Goal: Task Accomplishment & Management: Complete application form

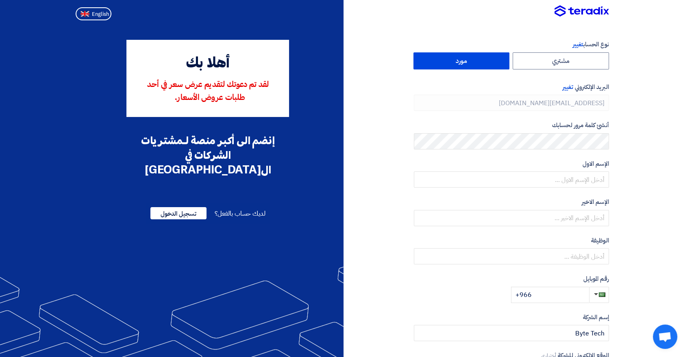
drag, startPoint x: 476, startPoint y: 61, endPoint x: 495, endPoint y: 76, distance: 24.3
click at [476, 62] on label "مورد" at bounding box center [462, 60] width 96 height 17
click at [476, 62] on input "مورد" at bounding box center [462, 61] width 96 height 16
click at [535, 119] on form "نوع الحساب تغيير مشتري مورد البريد الإلكتروني تغيير [EMAIL_ADDRESS][DOMAIN_NAME…" at bounding box center [511, 172] width 195 height 264
click at [567, 86] on span "تغيير" at bounding box center [568, 87] width 10 height 9
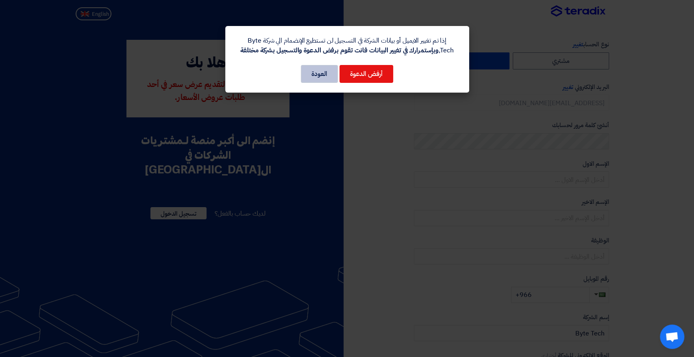
click at [309, 70] on button "العودة" at bounding box center [319, 74] width 37 height 18
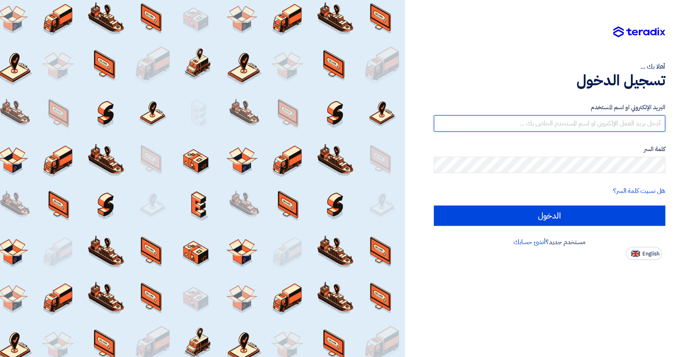
click at [532, 125] on input "text" at bounding box center [549, 124] width 231 height 16
click at [555, 124] on input "text" at bounding box center [549, 124] width 231 height 16
paste input "Byte-Tech!123"
type input "Byte-Tech!123"
click at [556, 126] on input "Byte-Tech!123" at bounding box center [549, 124] width 231 height 16
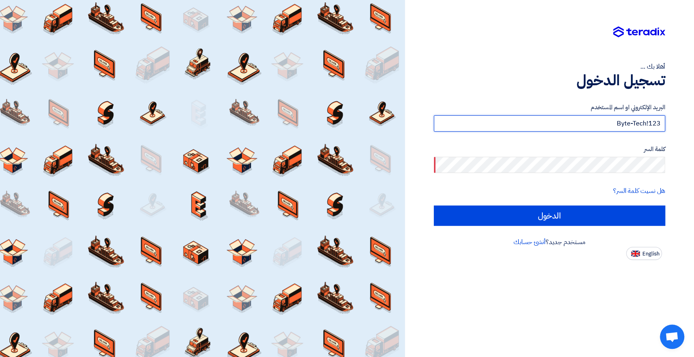
click at [556, 126] on input "Byte-Tech!123" at bounding box center [549, 124] width 231 height 16
click at [569, 126] on input "text" at bounding box center [549, 124] width 231 height 16
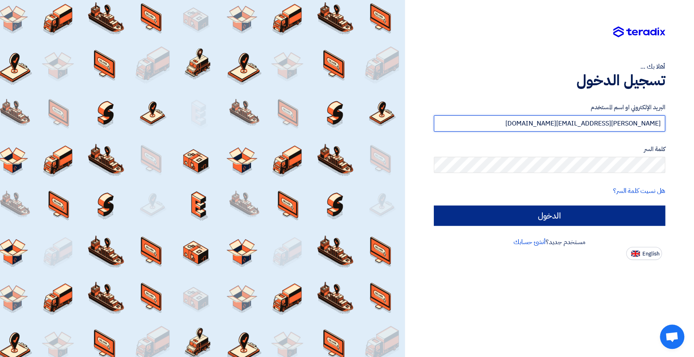
type input "a.nazmy@byte-tech.co"
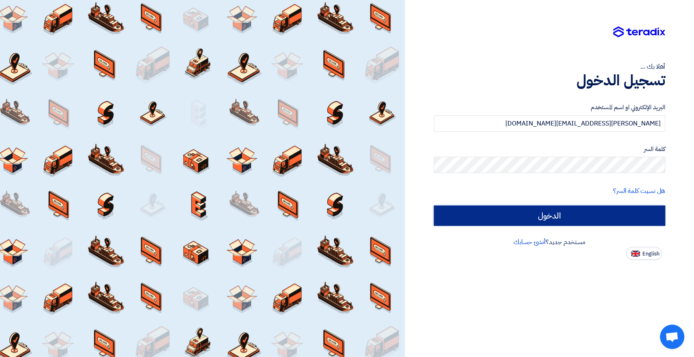
click at [532, 210] on input "الدخول" at bounding box center [549, 216] width 231 height 20
type input "Sign in"
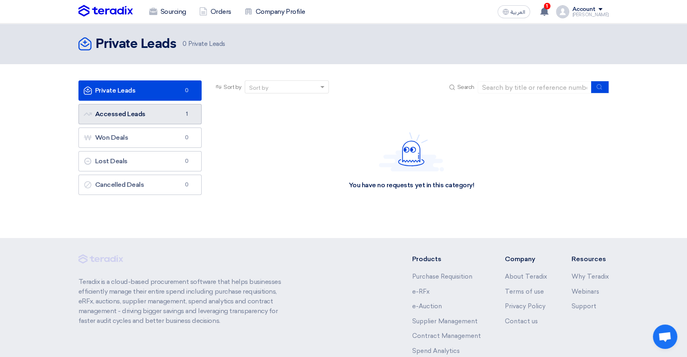
click at [156, 113] on link "Accessed Leads Accessed Leads 1" at bounding box center [140, 114] width 124 height 20
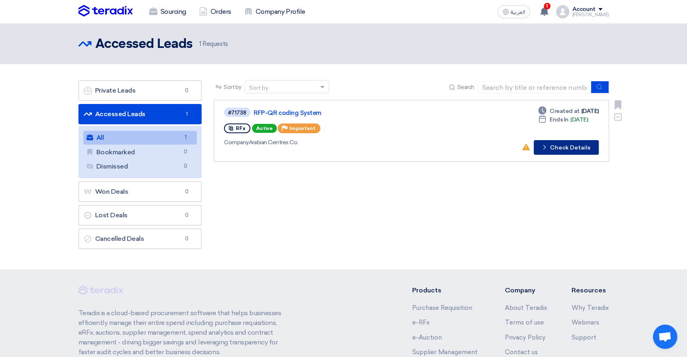
click at [580, 148] on button "Check details Check Details" at bounding box center [566, 147] width 65 height 15
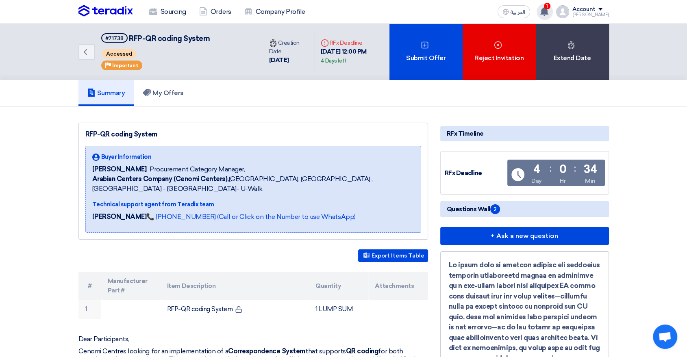
click at [553, 11] on div "1 A request has been edited! - "RFP-QR coding System". 20 hours ago Show all no…" at bounding box center [545, 12] width 16 height 16
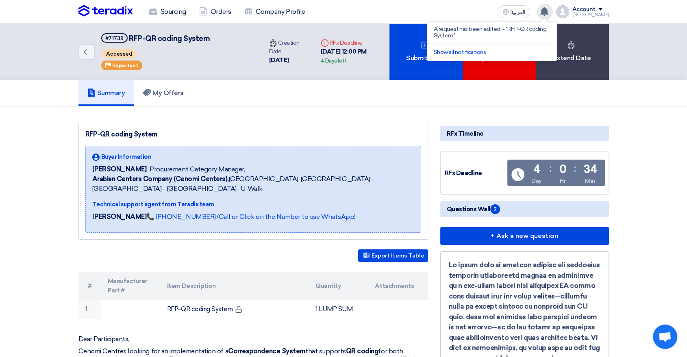
click at [549, 9] on use at bounding box center [545, 11] width 8 height 9
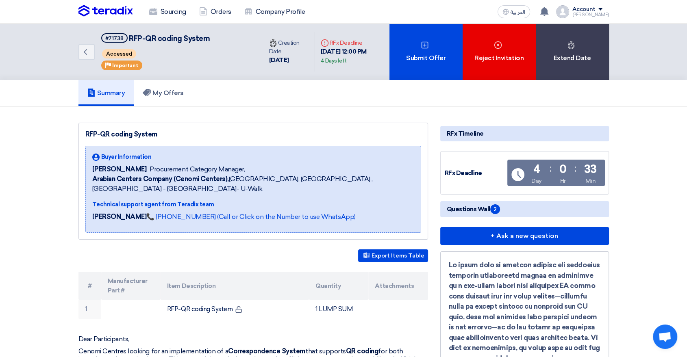
click at [122, 15] on img at bounding box center [105, 11] width 54 height 12
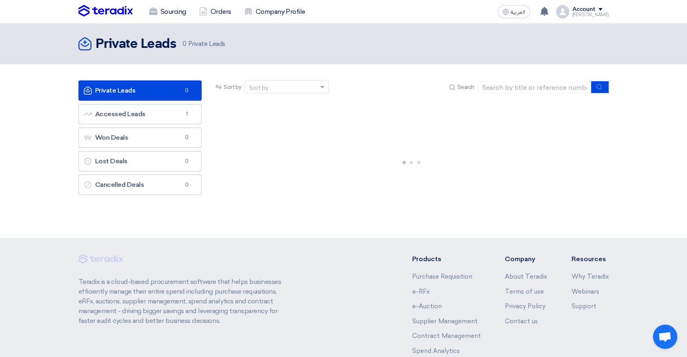
click at [593, 9] on div "Account" at bounding box center [584, 9] width 23 height 7
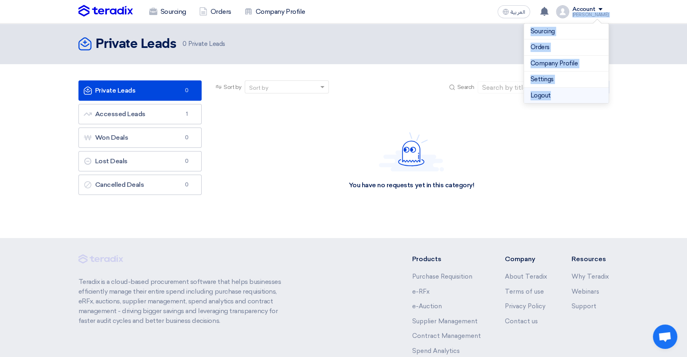
drag, startPoint x: 603, startPoint y: 10, endPoint x: 566, endPoint y: 91, distance: 88.8
click at [566, 18] on div "Account [PERSON_NAME] Sourcing Orders Company Profile Settings Logout" at bounding box center [582, 11] width 53 height 13
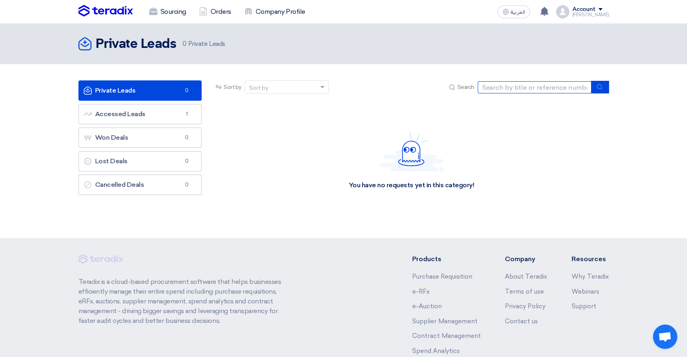
click at [566, 91] on input at bounding box center [535, 87] width 114 height 12
click at [594, 14] on div "[PERSON_NAME]" at bounding box center [591, 15] width 37 height 4
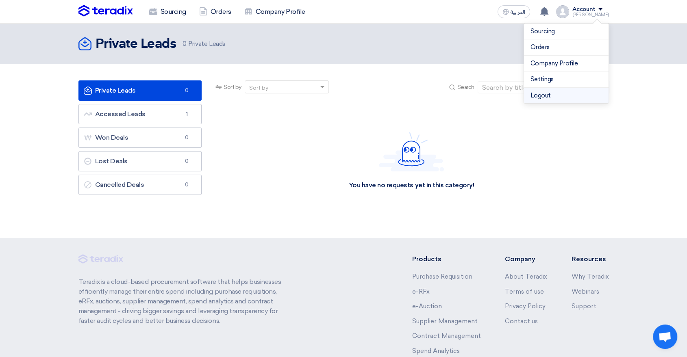
click at [549, 91] on li "Logout" at bounding box center [566, 96] width 85 height 16
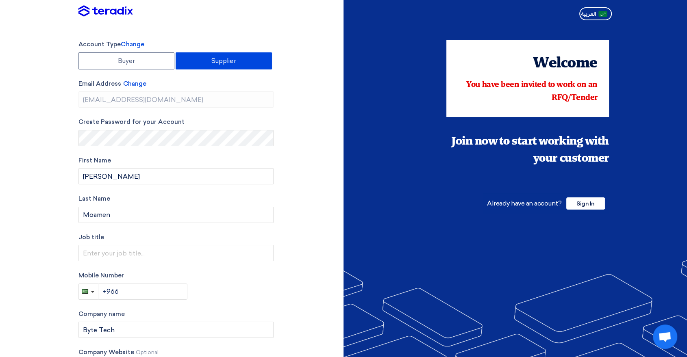
type input "s"
type input "Technical Support Engineer"
click at [127, 289] on input "+966" at bounding box center [142, 292] width 89 height 16
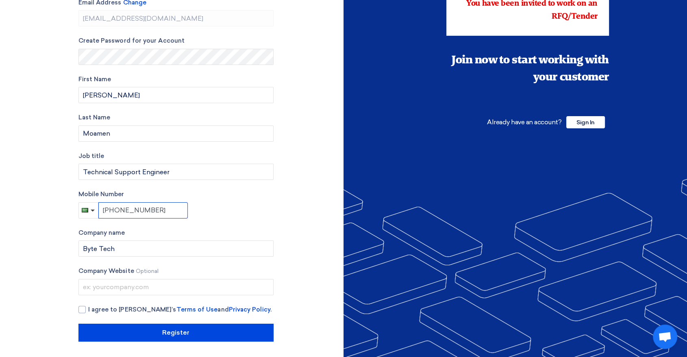
scroll to position [81, 0]
type input "+966 595381800"
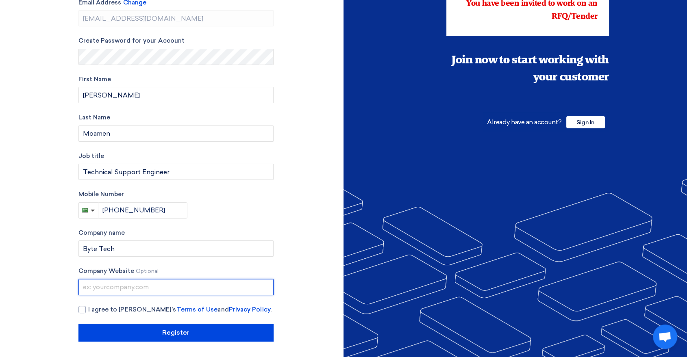
click at [148, 281] on input "text" at bounding box center [175, 287] width 195 height 16
type input "s"
type input "byte-tech.co"
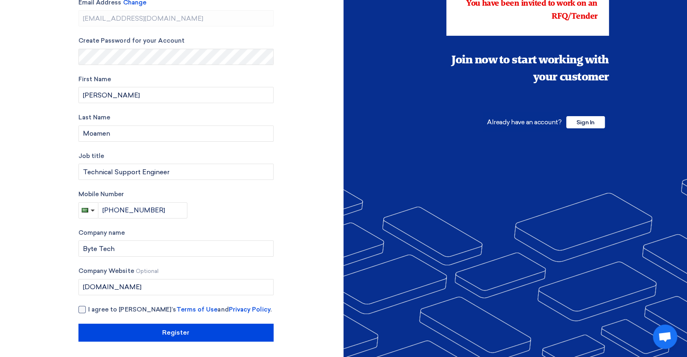
click at [91, 311] on span "I agree to Teradix’s Terms of Use and Privacy Policy ." at bounding box center [179, 309] width 183 height 9
click at [91, 311] on input "I agree to Teradix’s Terms of Use and Privacy Policy ." at bounding box center [185, 313] width 195 height 16
checkbox input "true"
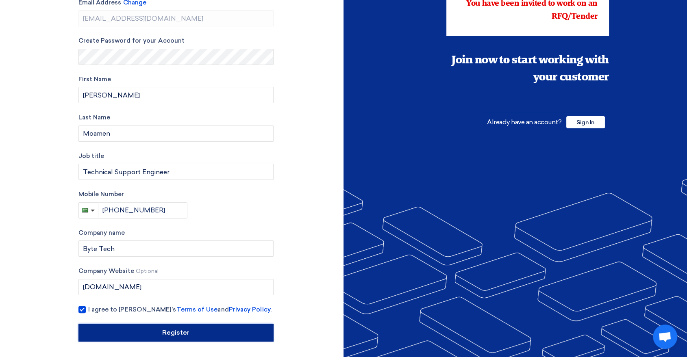
click at [131, 333] on input "Register" at bounding box center [175, 333] width 195 height 18
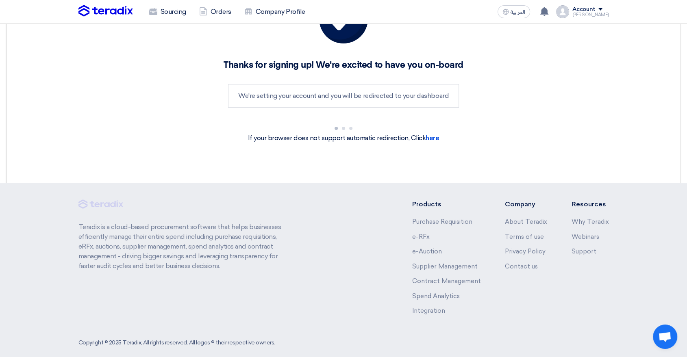
scroll to position [65, 0]
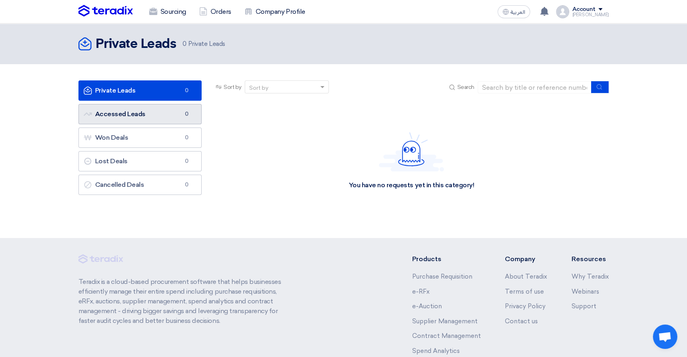
click at [177, 122] on link "Accessed Leads Accessed Leads 0" at bounding box center [140, 114] width 124 height 20
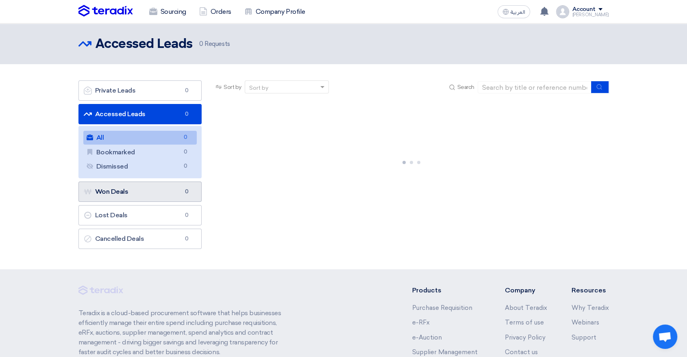
click at [159, 195] on link "Won Deals Won Deals 0" at bounding box center [140, 192] width 124 height 20
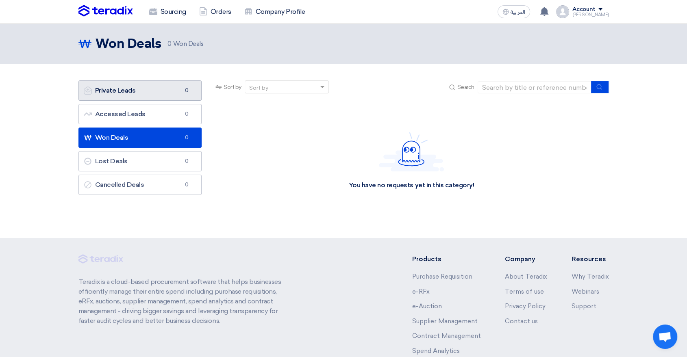
click at [176, 99] on link "Private Leads Private Leads 0" at bounding box center [140, 91] width 124 height 20
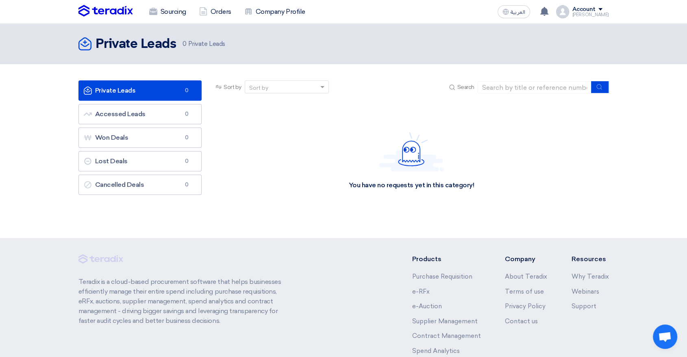
click at [595, 13] on div "Abdullah" at bounding box center [591, 15] width 37 height 4
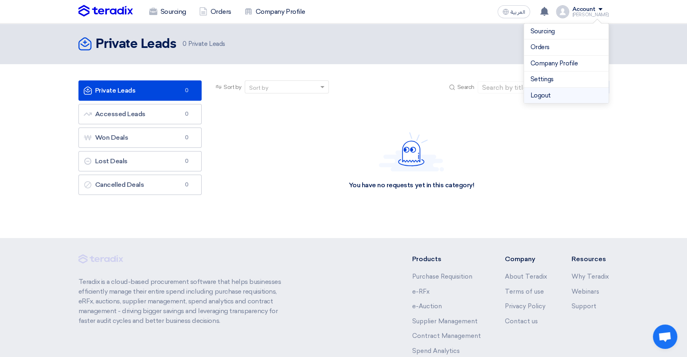
click at [547, 92] on li "Logout" at bounding box center [566, 96] width 85 height 16
